Goal: Information Seeking & Learning: Learn about a topic

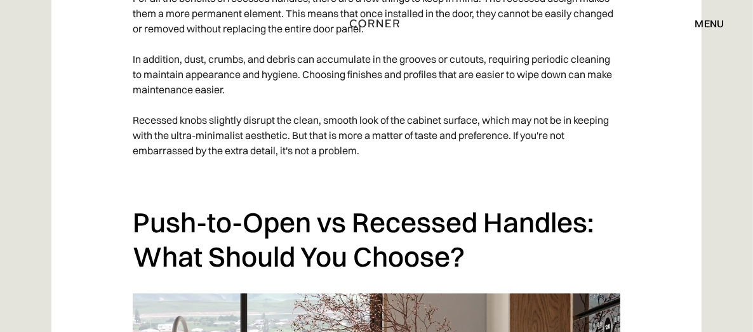
scroll to position [4795, 0]
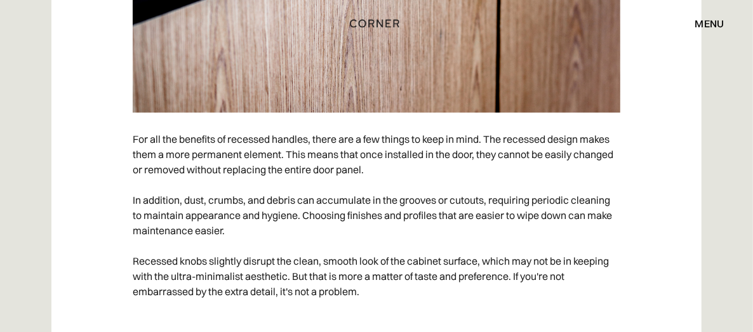
click at [709, 20] on div "menu" at bounding box center [709, 23] width 29 height 10
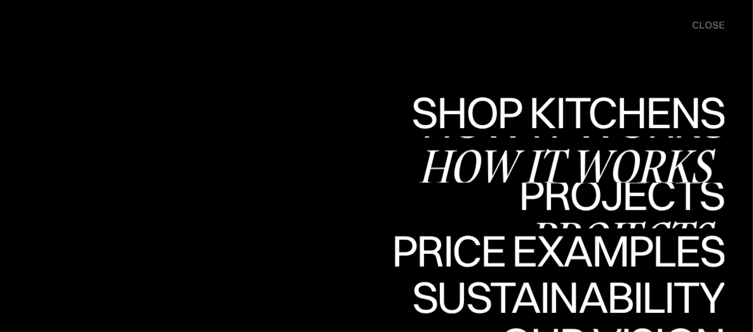
click at [635, 203] on link "Projects Projects" at bounding box center [622, 205] width 206 height 46
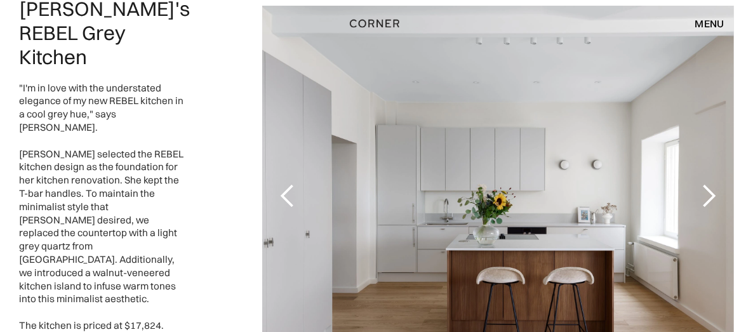
scroll to position [254, 0]
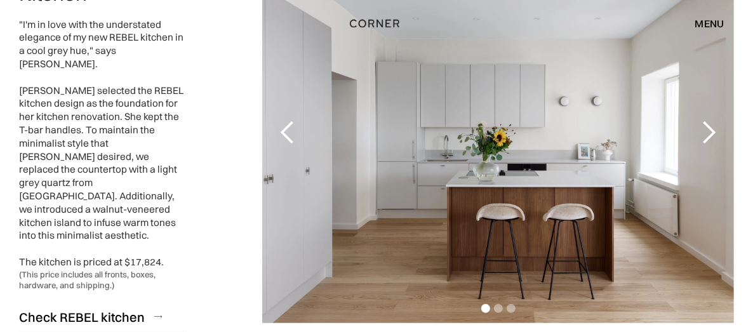
click at [707, 129] on div "next slide" at bounding box center [708, 132] width 25 height 25
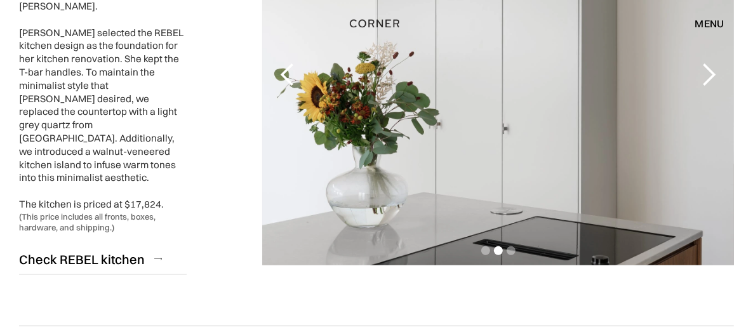
scroll to position [317, 0]
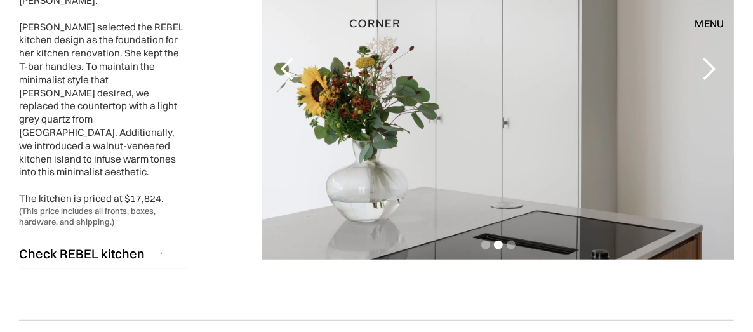
click at [713, 72] on div "next slide" at bounding box center [708, 68] width 25 height 25
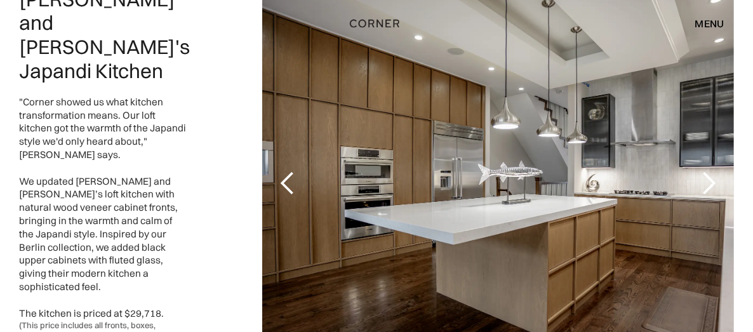
scroll to position [698, 0]
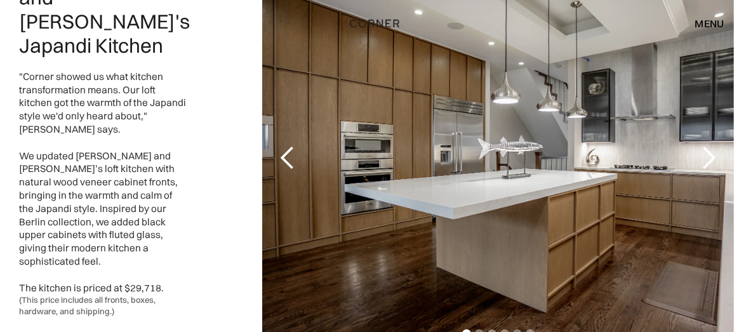
click at [711, 145] on div "next slide" at bounding box center [708, 157] width 25 height 25
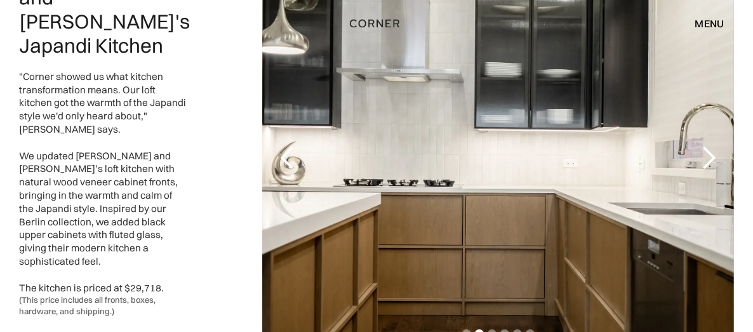
click at [711, 145] on div "next slide" at bounding box center [708, 157] width 25 height 25
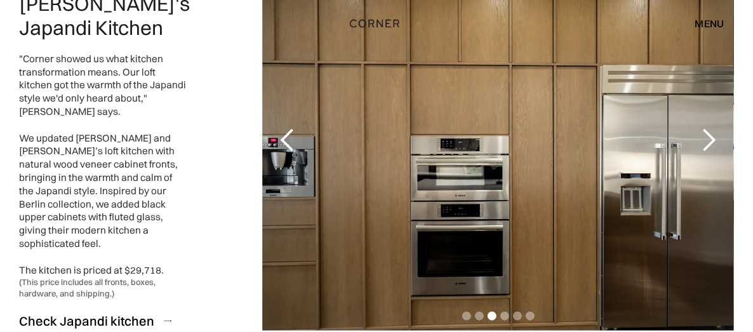
scroll to position [762, 0]
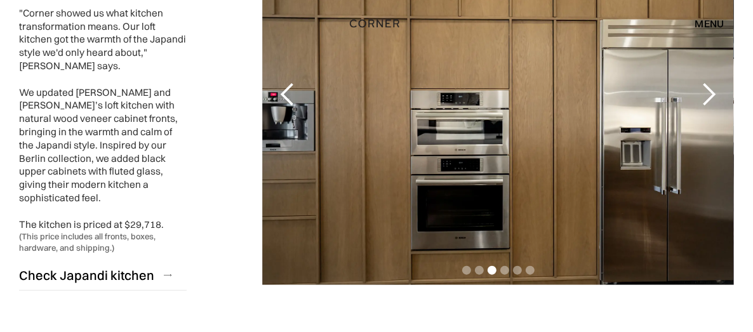
click at [704, 82] on div "next slide" at bounding box center [708, 94] width 25 height 25
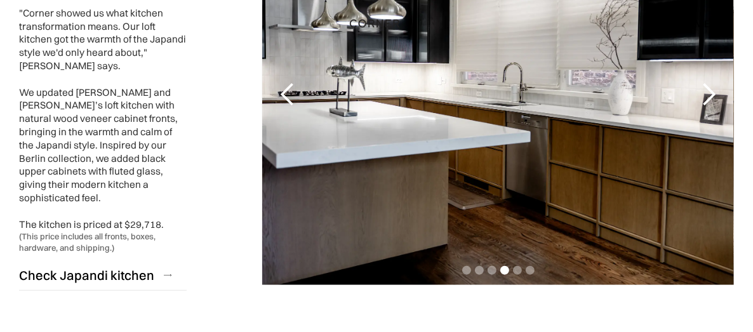
click at [704, 82] on div "next slide" at bounding box center [708, 94] width 25 height 25
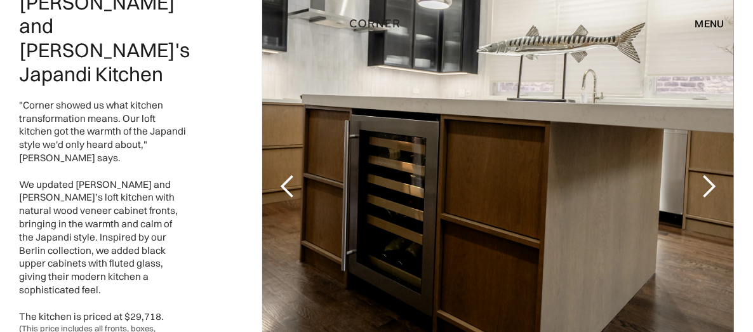
scroll to position [698, 0]
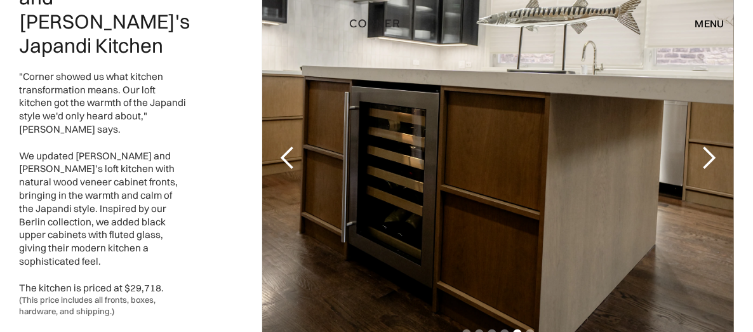
click at [714, 145] on div "next slide" at bounding box center [708, 157] width 25 height 25
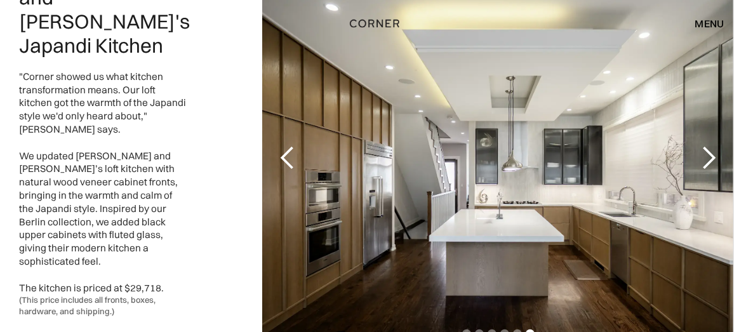
click at [284, 145] on div "previous slide" at bounding box center [287, 157] width 25 height 25
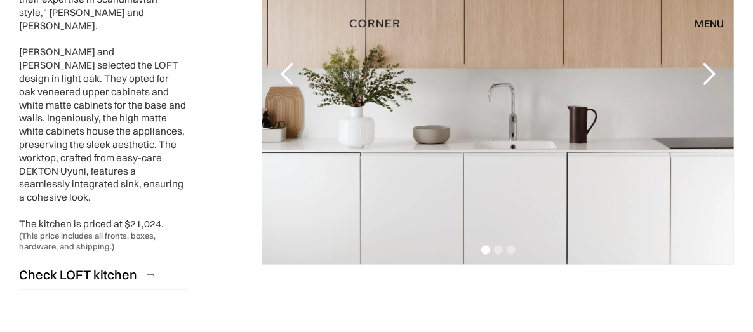
scroll to position [1142, 0]
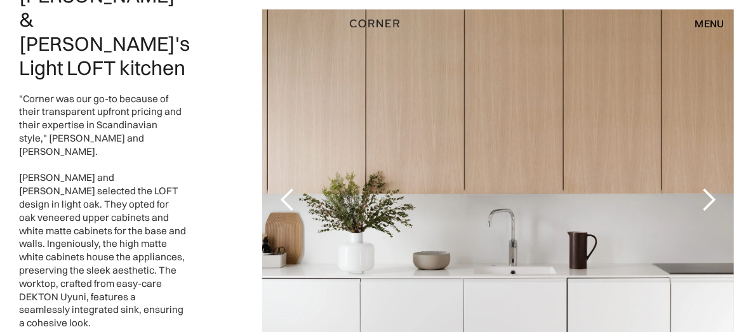
click at [708, 187] on div "next slide" at bounding box center [708, 199] width 25 height 25
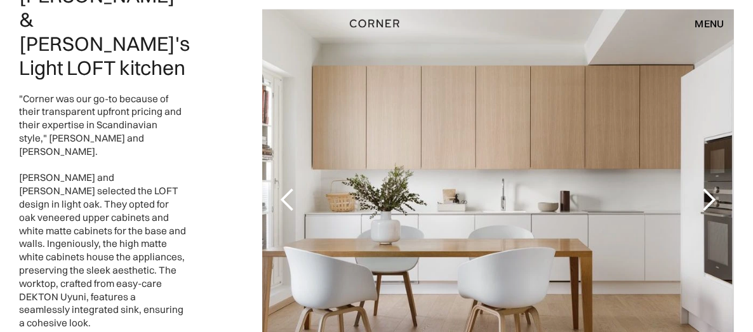
click at [706, 187] on div "next slide" at bounding box center [708, 199] width 25 height 25
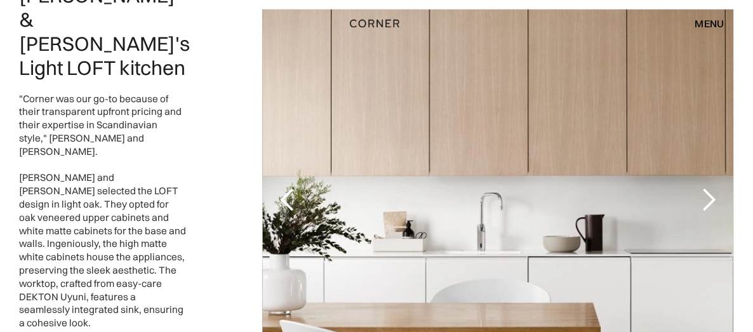
click at [706, 187] on div "next slide" at bounding box center [708, 199] width 25 height 25
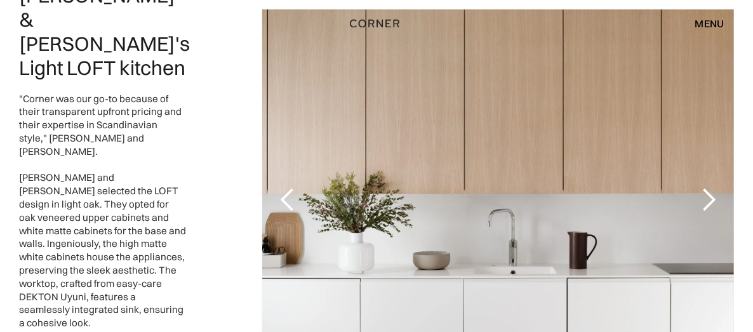
click at [287, 187] on div "previous slide" at bounding box center [287, 199] width 25 height 25
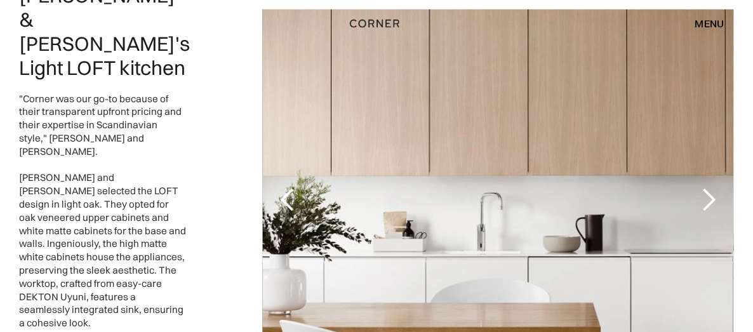
click at [287, 187] on div "previous slide" at bounding box center [287, 199] width 25 height 25
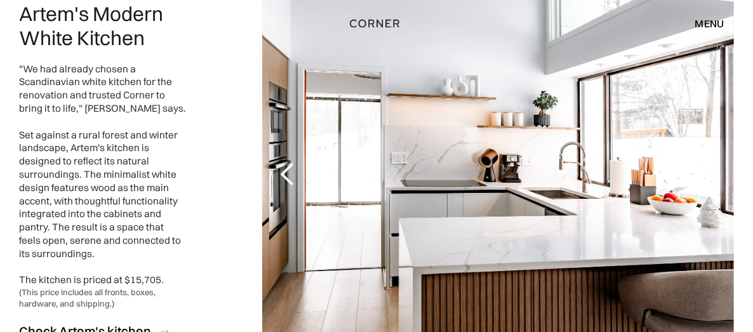
scroll to position [1650, 0]
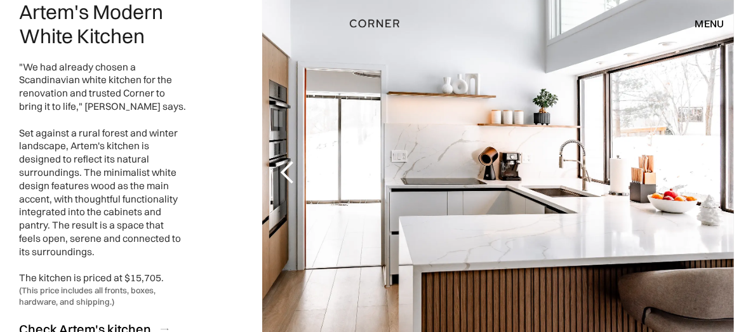
click at [710, 128] on div "next slide" at bounding box center [708, 172] width 51 height 381
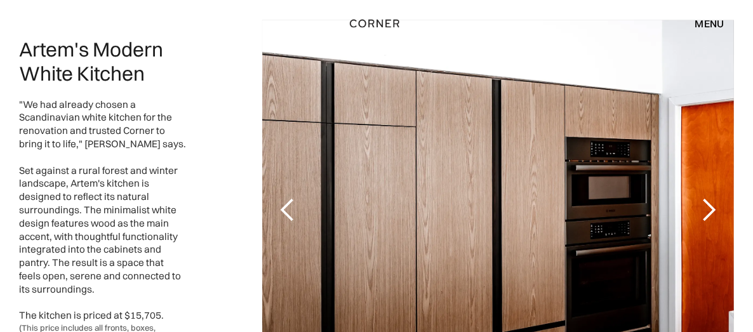
scroll to position [1587, 0]
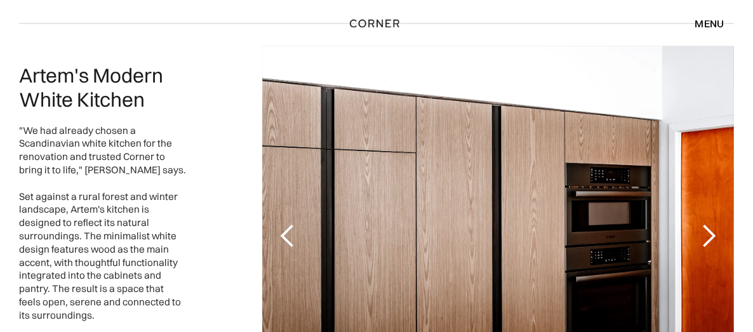
click at [704, 223] on div "next slide" at bounding box center [708, 235] width 25 height 25
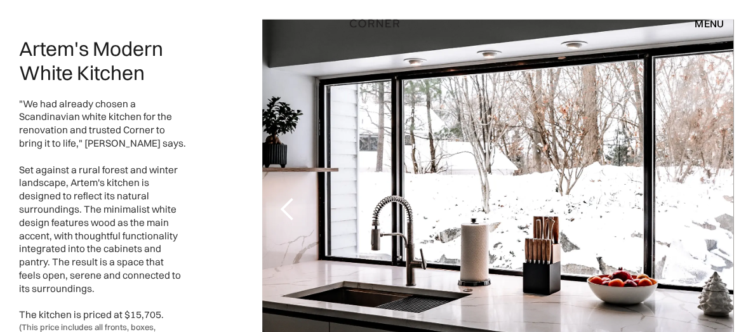
scroll to position [1650, 0]
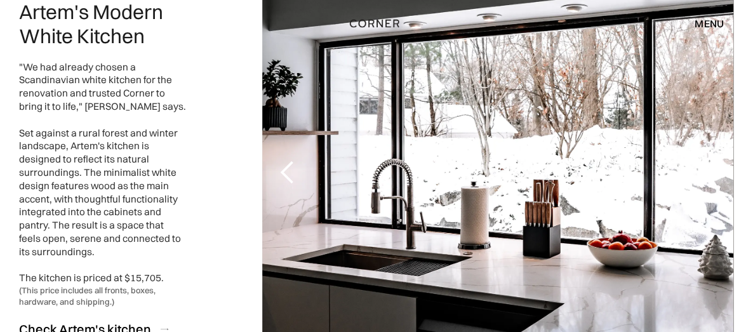
click at [711, 127] on div "next slide" at bounding box center [708, 172] width 51 height 381
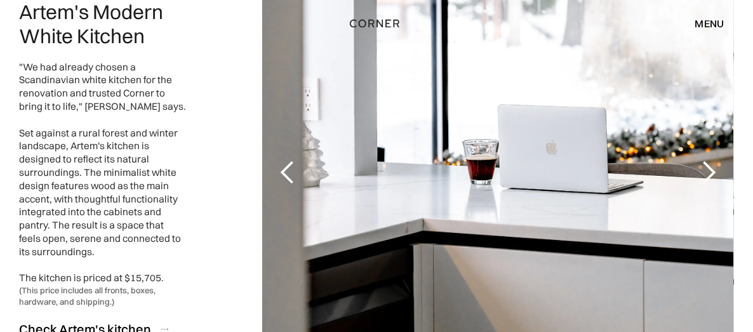
click at [711, 127] on div "next slide" at bounding box center [708, 172] width 51 height 381
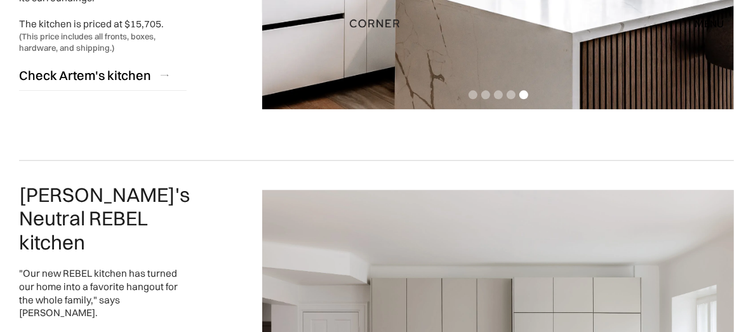
scroll to position [2094, 0]
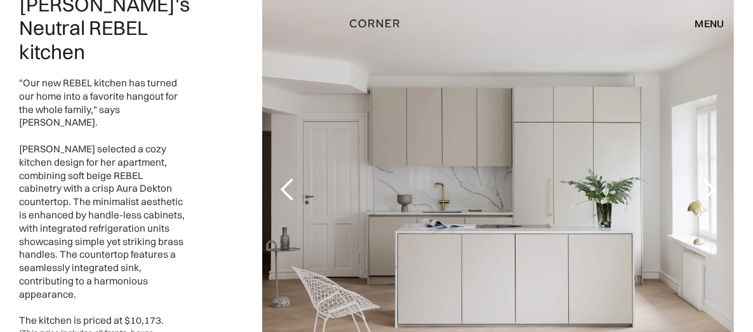
click at [702, 177] on div "next slide" at bounding box center [708, 189] width 25 height 25
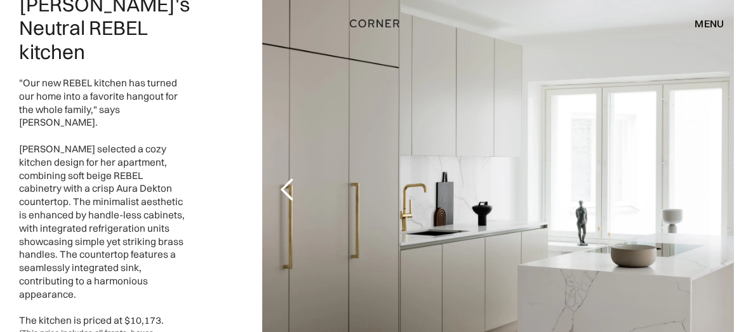
click at [702, 177] on div "next slide" at bounding box center [708, 189] width 25 height 25
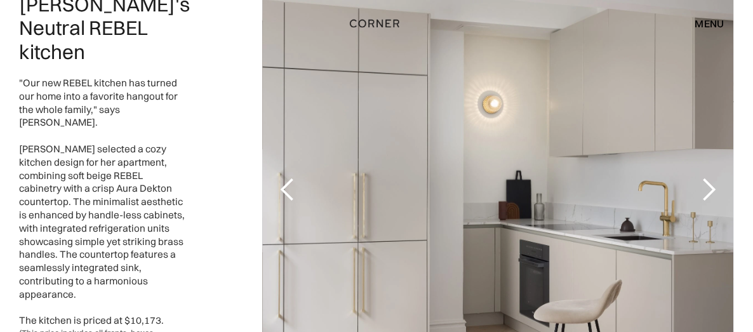
click at [702, 177] on div "next slide" at bounding box center [708, 189] width 25 height 25
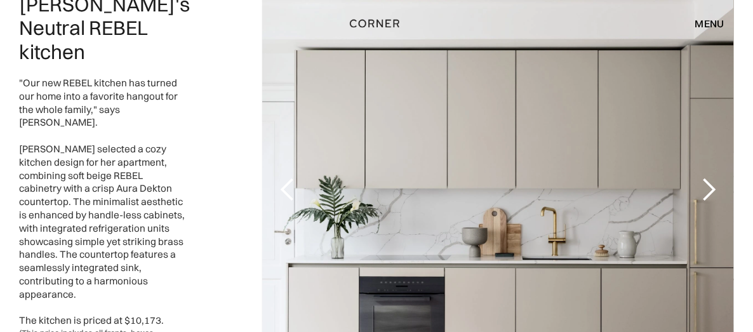
click at [702, 177] on div "next slide" at bounding box center [708, 189] width 25 height 25
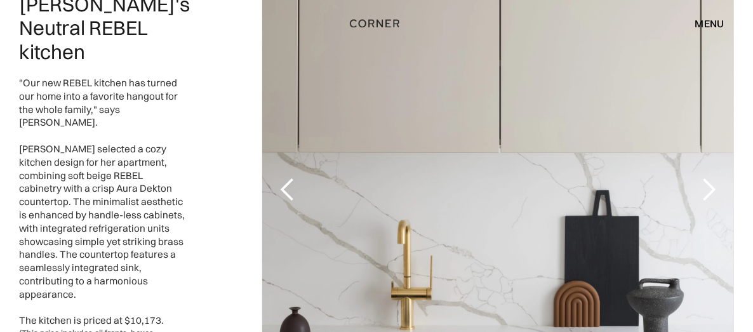
click at [702, 177] on div "next slide" at bounding box center [708, 189] width 25 height 25
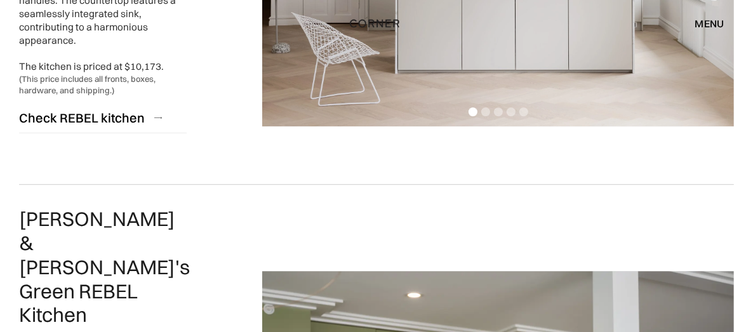
scroll to position [2539, 0]
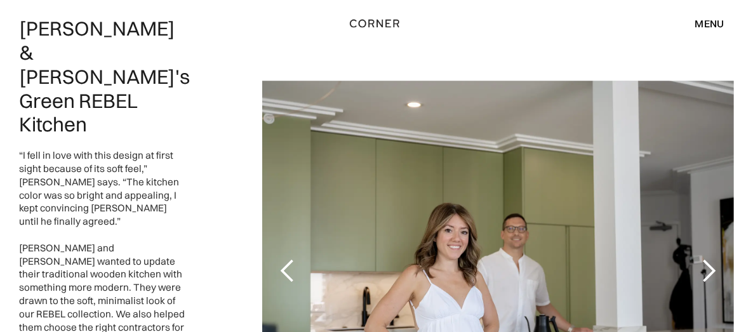
click at [703, 258] on div "next slide" at bounding box center [708, 270] width 25 height 25
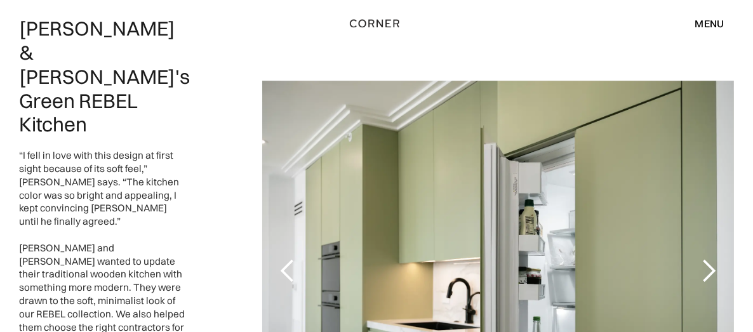
click at [697, 258] on div "next slide" at bounding box center [708, 270] width 25 height 25
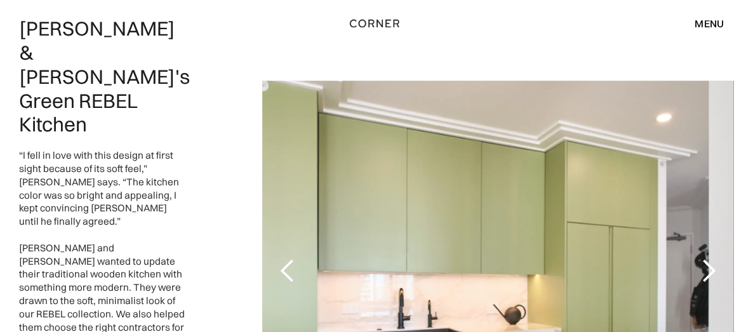
click at [289, 258] on div "previous slide" at bounding box center [287, 270] width 25 height 25
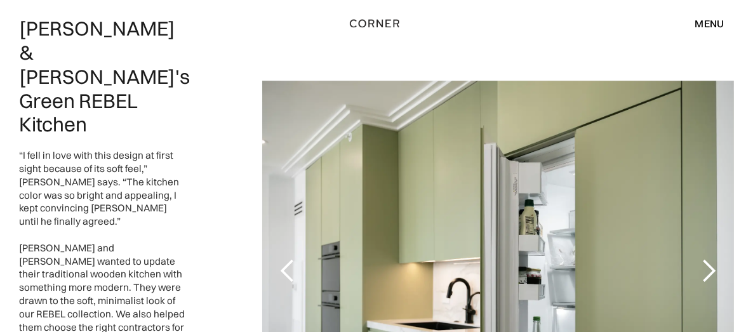
click at [698, 258] on div "next slide" at bounding box center [708, 270] width 25 height 25
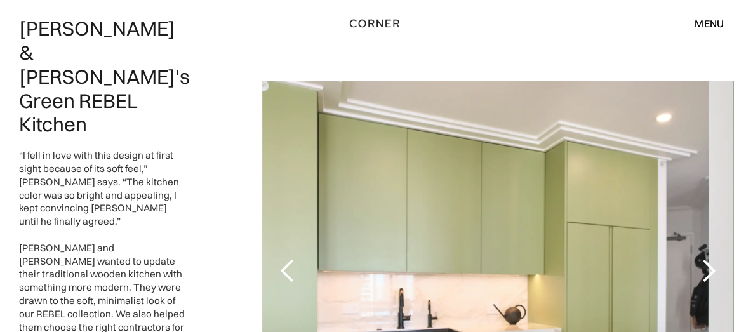
click at [698, 258] on div "next slide" at bounding box center [708, 270] width 25 height 25
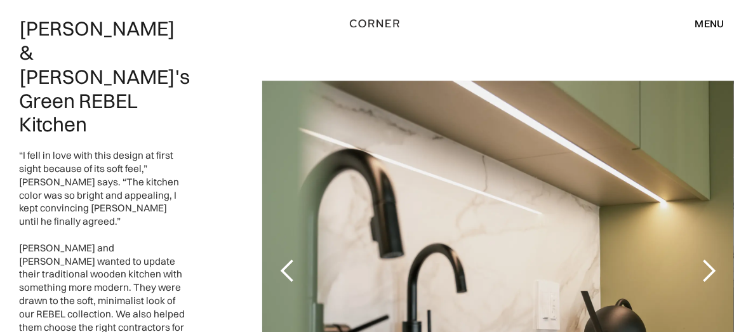
click at [698, 258] on div "next slide" at bounding box center [708, 270] width 25 height 25
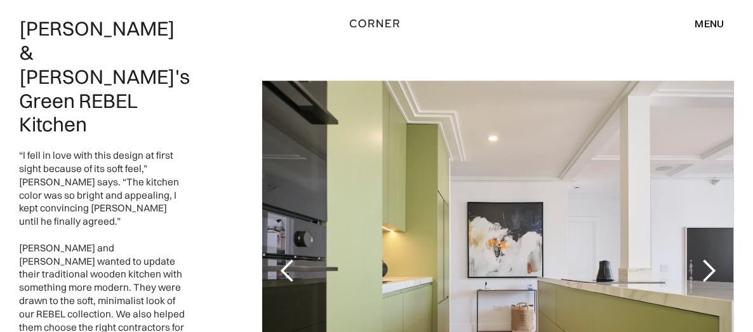
click at [698, 258] on div "next slide" at bounding box center [708, 270] width 25 height 25
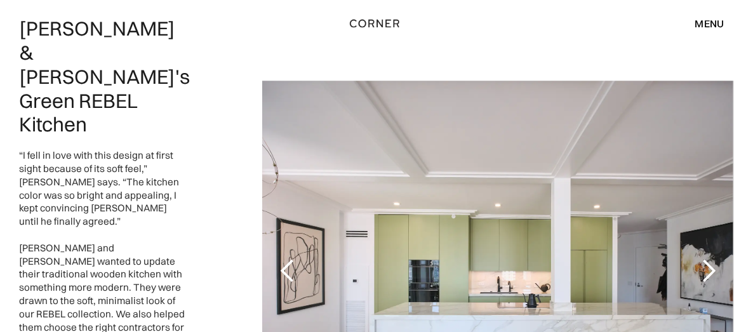
click at [697, 258] on div "next slide" at bounding box center [708, 270] width 25 height 25
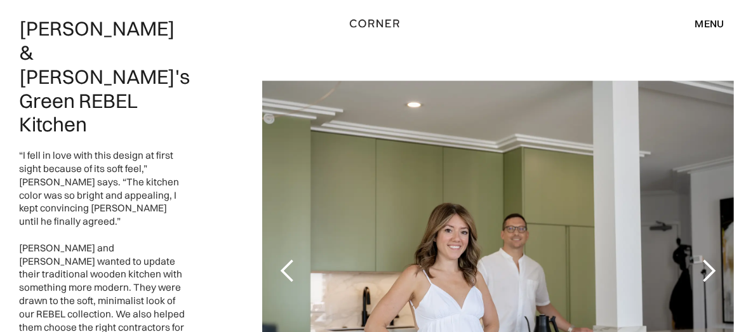
click at [697, 258] on div "next slide" at bounding box center [708, 270] width 25 height 25
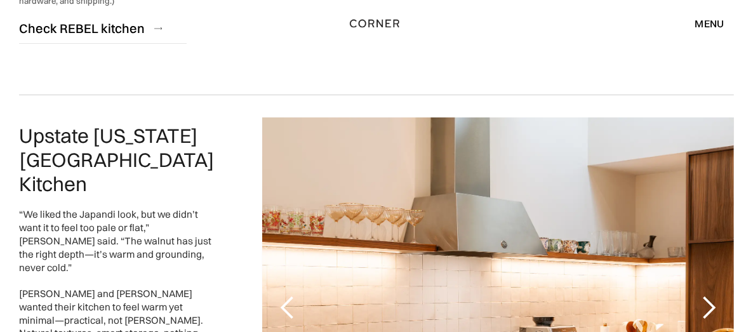
scroll to position [3046, 0]
